Goal: Information Seeking & Learning: Compare options

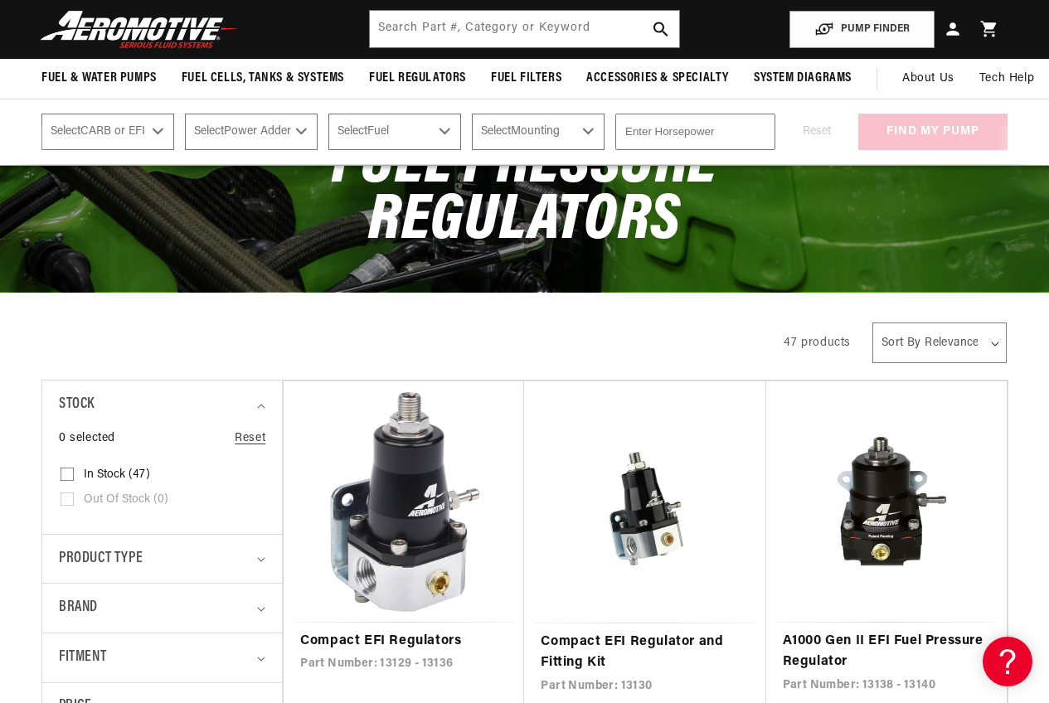
scroll to position [83, 0]
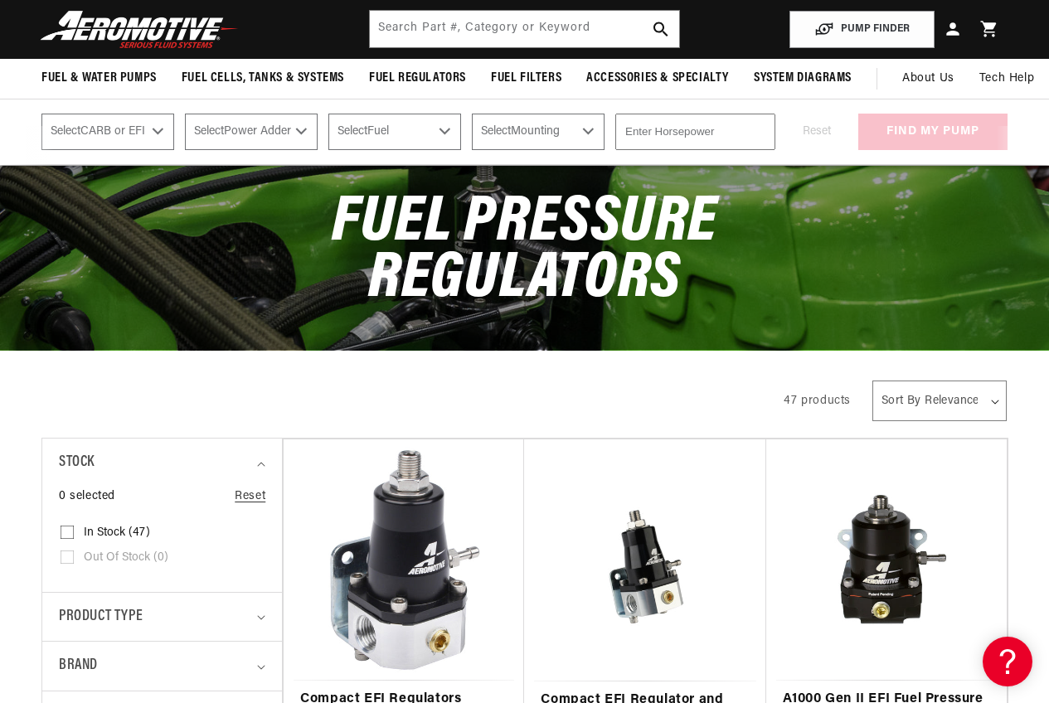
click at [702, 396] on div "All Products" at bounding box center [397, 399] width 713 height 46
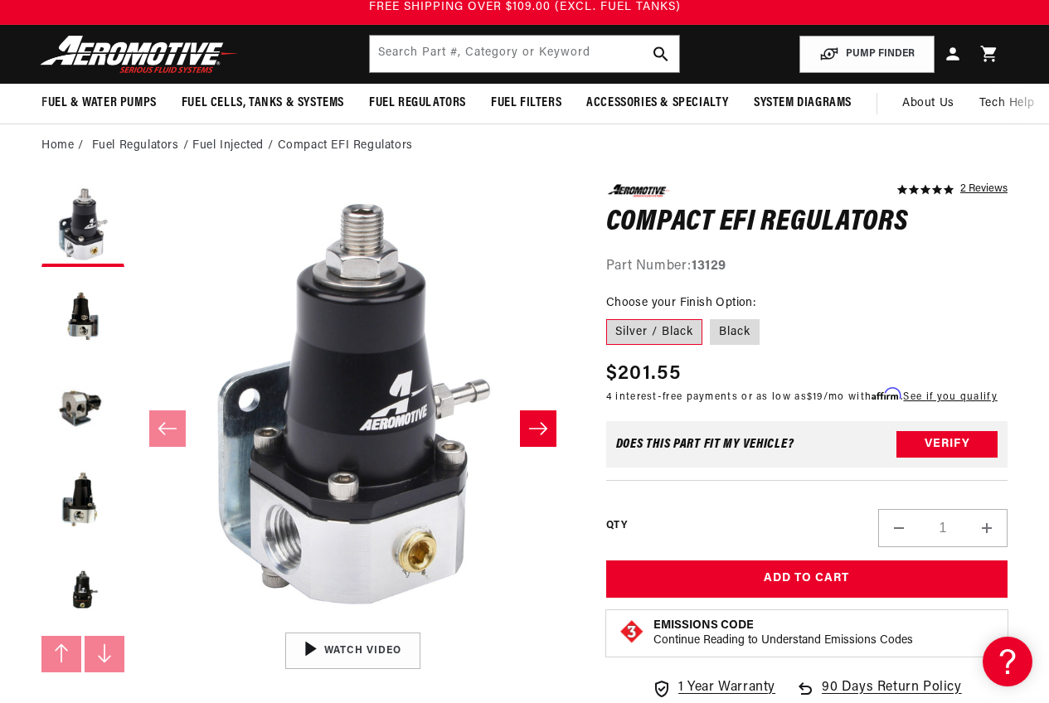
scroll to position [83, 0]
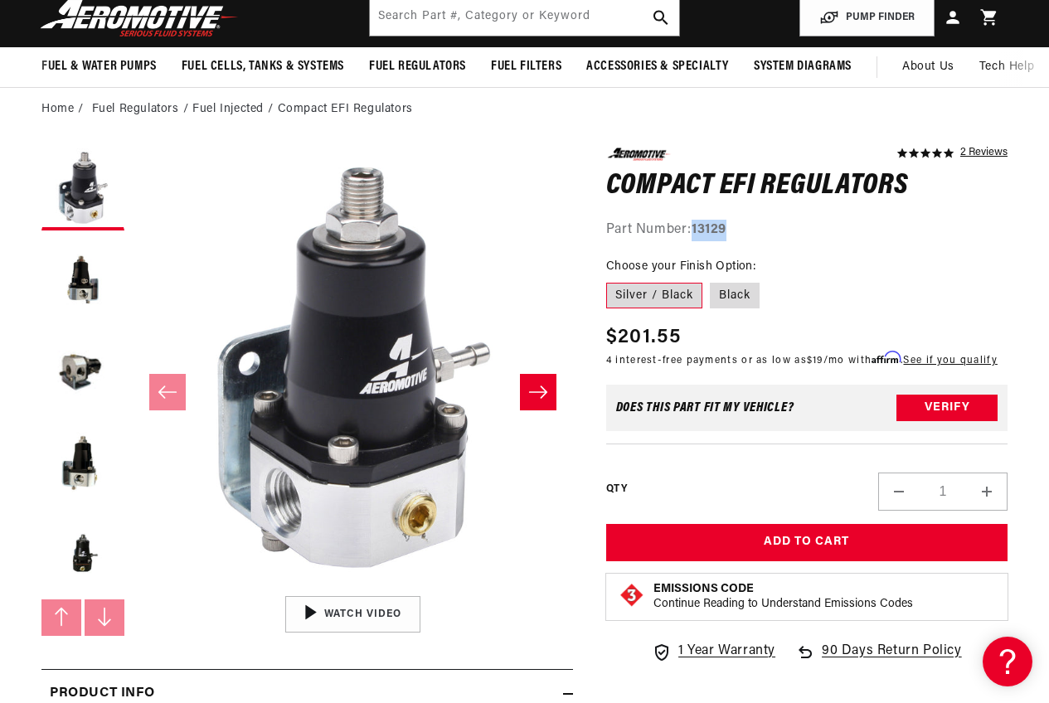
drag, startPoint x: 741, startPoint y: 233, endPoint x: 699, endPoint y: 231, distance: 41.5
click at [698, 231] on div "Part Number: 13129" at bounding box center [806, 231] width 401 height 22
click at [721, 233] on strong "13129" at bounding box center [709, 229] width 35 height 13
click at [744, 231] on div "Part Number: 13129" at bounding box center [806, 231] width 401 height 22
drag, startPoint x: 737, startPoint y: 231, endPoint x: 692, endPoint y: 232, distance: 44.8
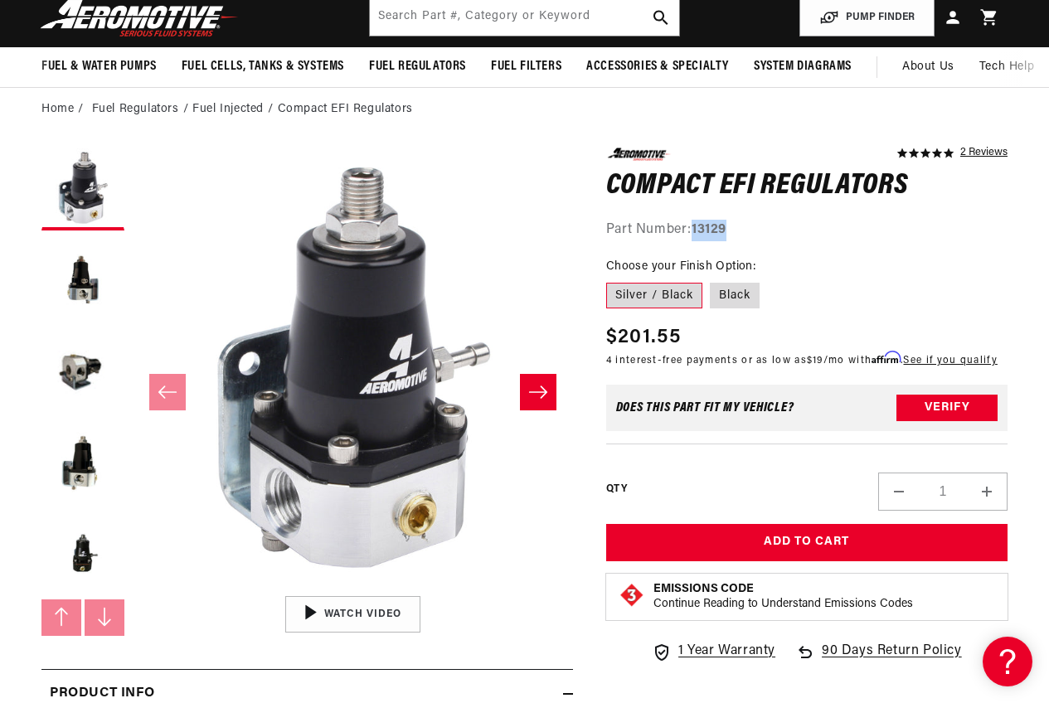
click at [692, 232] on div "Part Number: 13129" at bounding box center [806, 231] width 401 height 22
copy div "13129"
click at [812, 270] on fieldset "Choose your Finish Option: Silver / Black Black" at bounding box center [806, 284] width 401 height 53
click at [742, 289] on label "Black" at bounding box center [735, 296] width 50 height 27
click at [712, 280] on input "Black" at bounding box center [711, 279] width 1 height 1
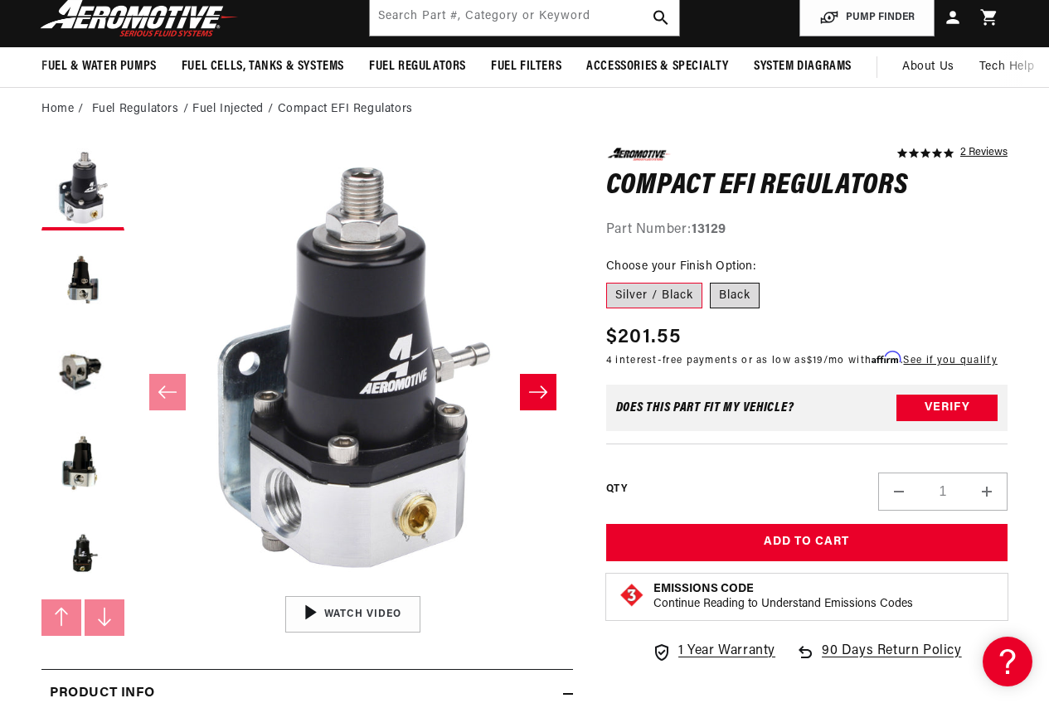
radio input "true"
click at [659, 295] on label "Silver / Black" at bounding box center [654, 296] width 96 height 27
click at [611, 280] on input "Silver / Black" at bounding box center [610, 279] width 1 height 1
radio input "true"
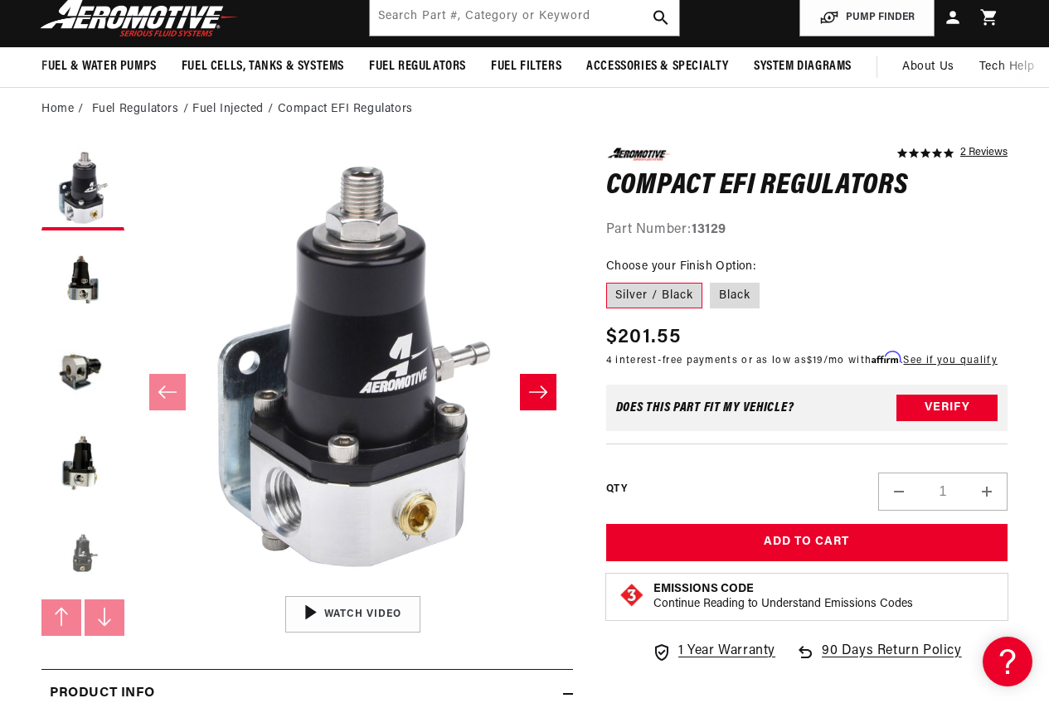
click at [71, 551] on button "Load image 5 in gallery view" at bounding box center [82, 553] width 83 height 83
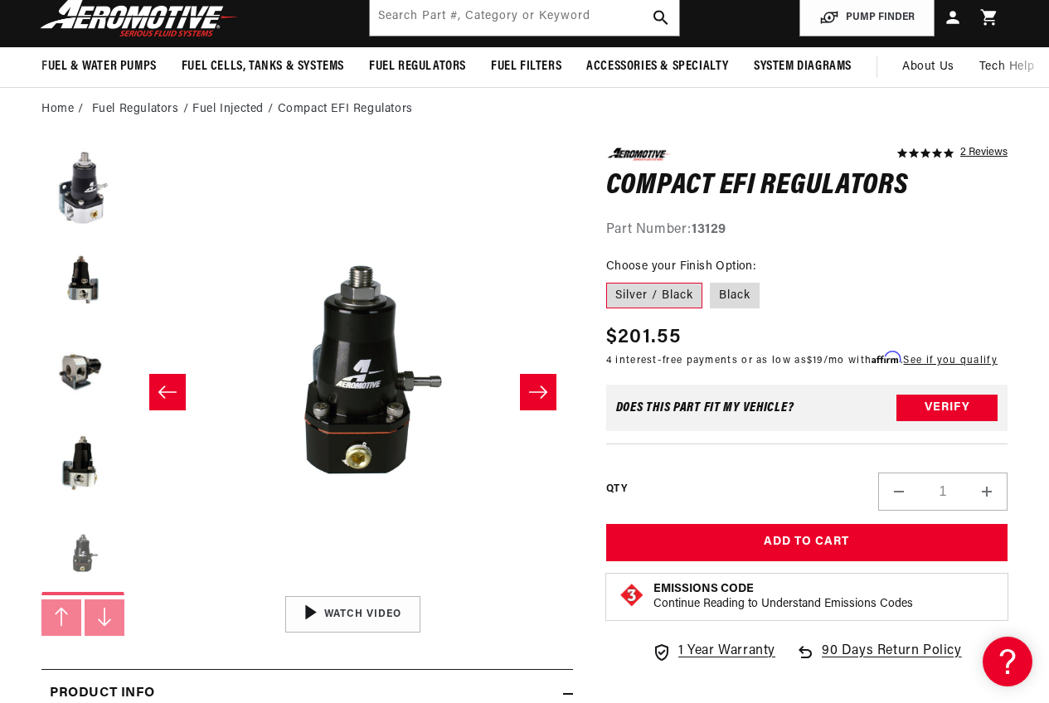
scroll to position [1, 1761]
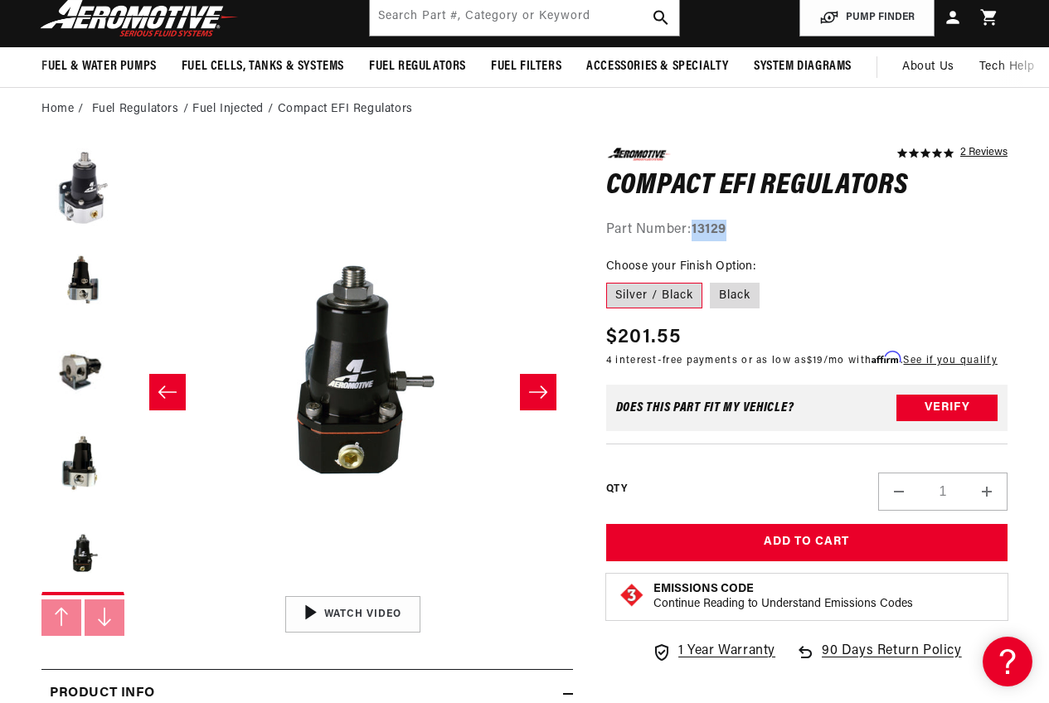
drag, startPoint x: 740, startPoint y: 231, endPoint x: 695, endPoint y: 228, distance: 44.8
click at [694, 229] on div "Part Number: 13129" at bounding box center [806, 231] width 401 height 22
copy strong "13129"
click at [678, 296] on label "Silver / Black" at bounding box center [654, 296] width 96 height 27
click at [611, 280] on input "Silver / Black" at bounding box center [610, 279] width 1 height 1
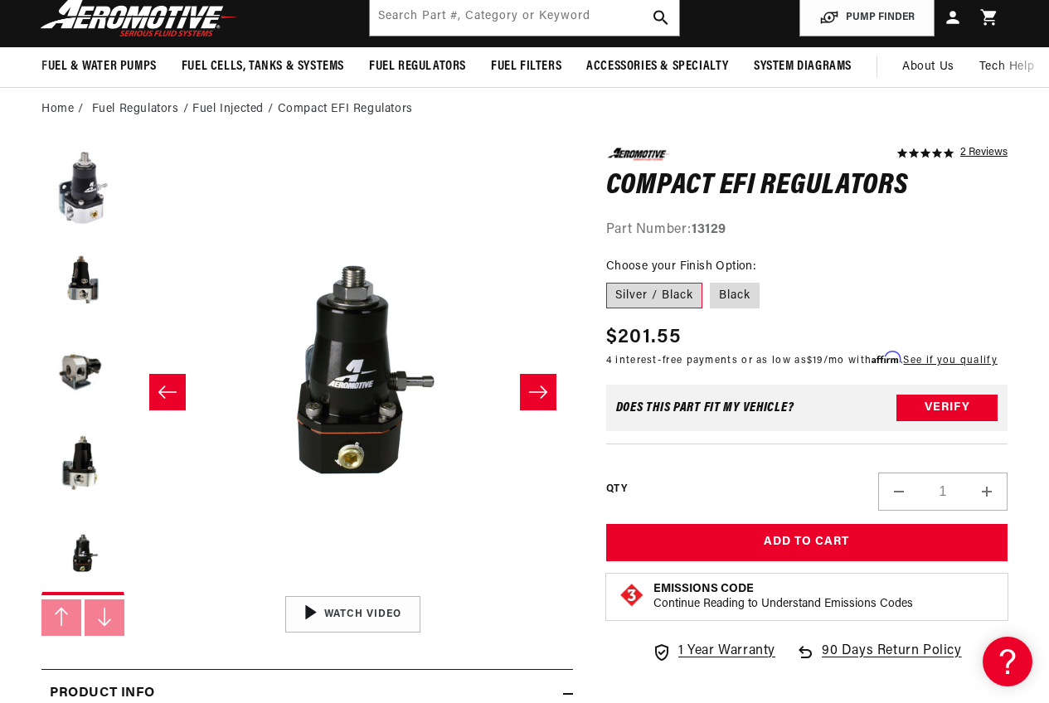
drag, startPoint x: 746, startPoint y: 304, endPoint x: 689, endPoint y: 299, distance: 57.5
click at [746, 304] on label "Black" at bounding box center [735, 296] width 50 height 27
click at [712, 280] on input "Black" at bounding box center [711, 279] width 1 height 1
radio input "true"
click at [688, 298] on label "Silver / Black" at bounding box center [654, 296] width 96 height 27
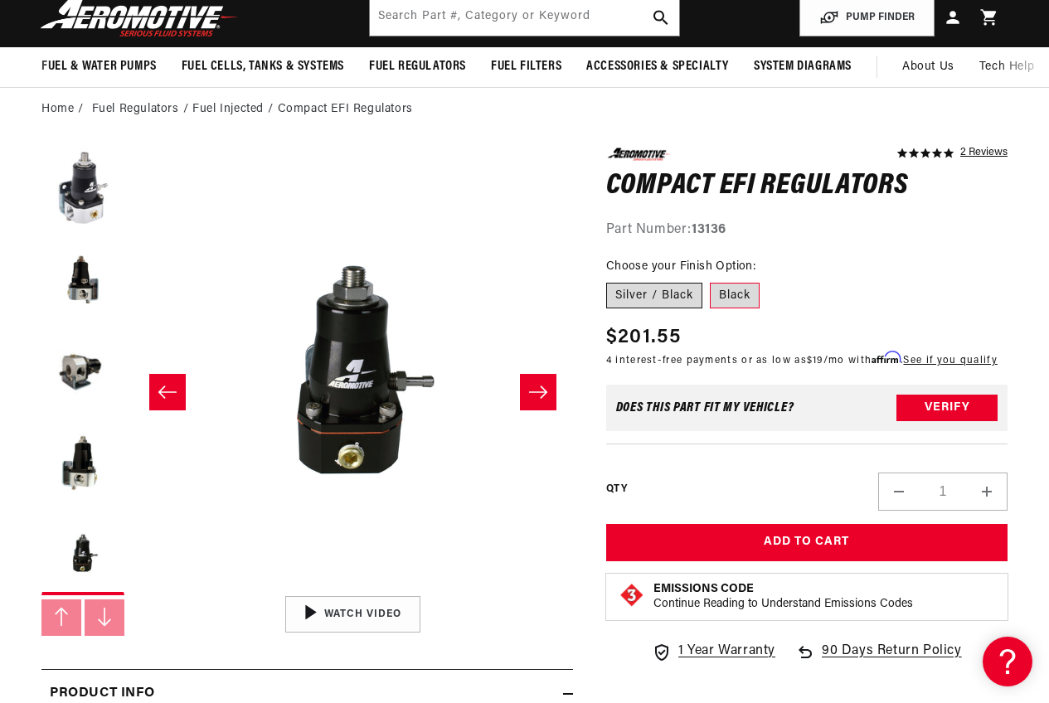
click at [611, 280] on input "Silver / Black" at bounding box center [610, 279] width 1 height 1
radio input "true"
drag, startPoint x: 794, startPoint y: 431, endPoint x: 784, endPoint y: 401, distance: 32.3
click at [785, 413] on div "Does This part fit My vehicle? Verify" at bounding box center [806, 408] width 401 height 46
click at [753, 298] on label "Black" at bounding box center [735, 296] width 50 height 27
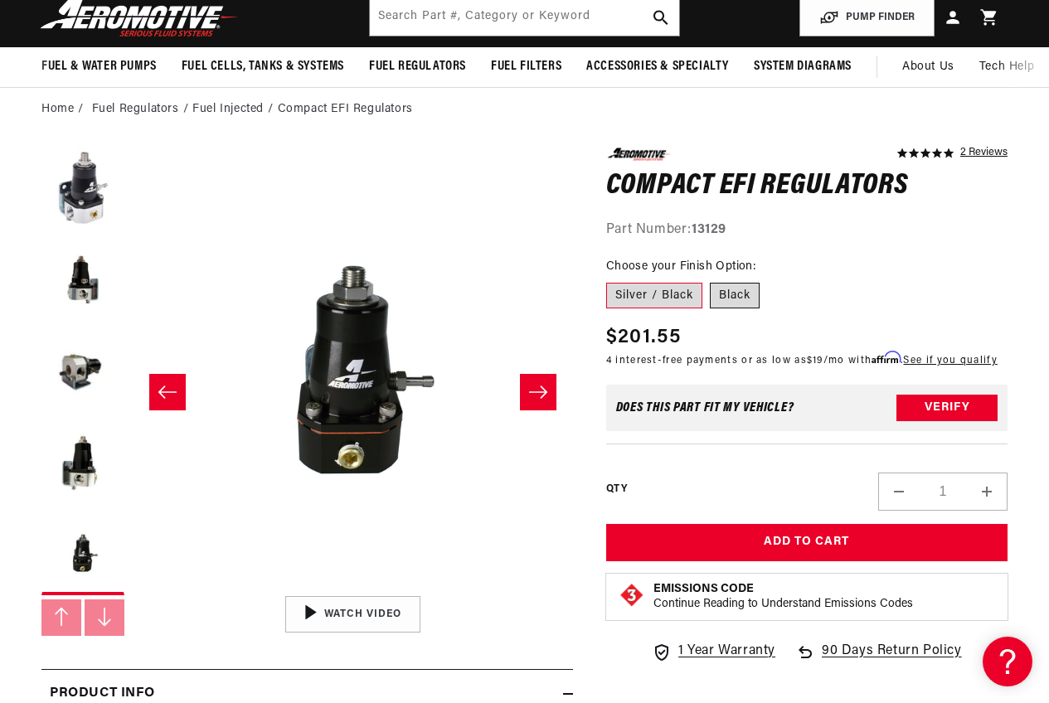
click at [712, 280] on input "Black" at bounding box center [711, 279] width 1 height 1
radio input "true"
drag, startPoint x: 758, startPoint y: 231, endPoint x: 694, endPoint y: 228, distance: 63.9
click at [694, 228] on div "Part Number: 13136" at bounding box center [806, 231] width 401 height 22
copy strong "13136"
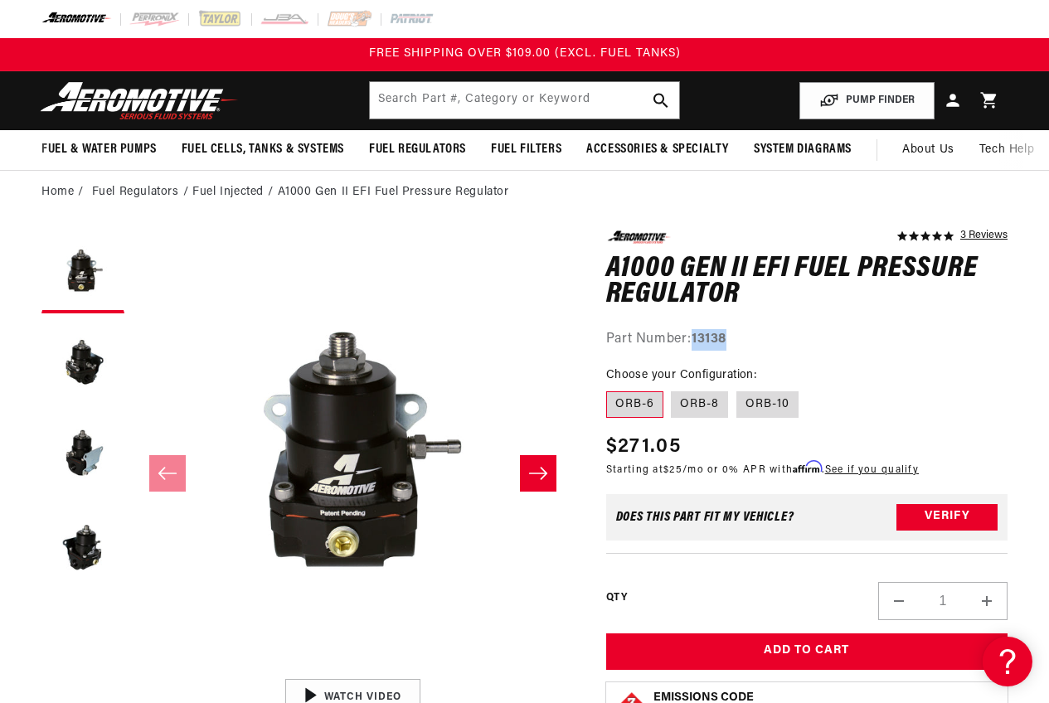
drag, startPoint x: 758, startPoint y: 333, endPoint x: 694, endPoint y: 337, distance: 64.0
click at [694, 337] on div "Part Number: 13138" at bounding box center [806, 340] width 401 height 22
copy strong "13138"
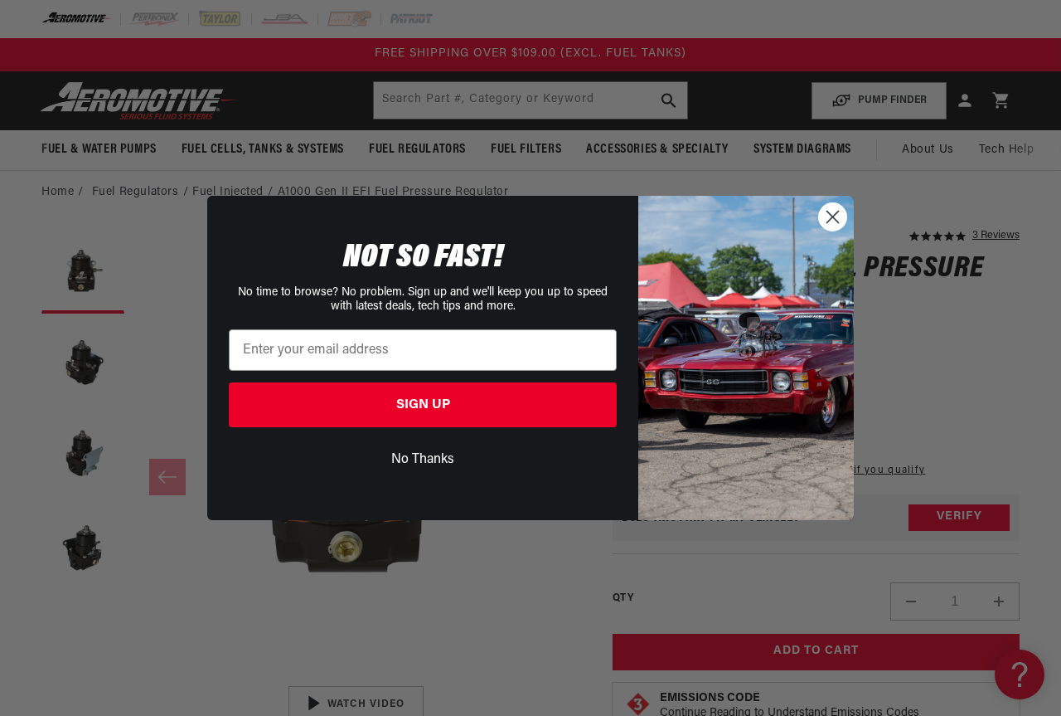
click at [843, 212] on circle "Close dialog" at bounding box center [832, 216] width 27 height 27
